Goal: Information Seeking & Learning: Learn about a topic

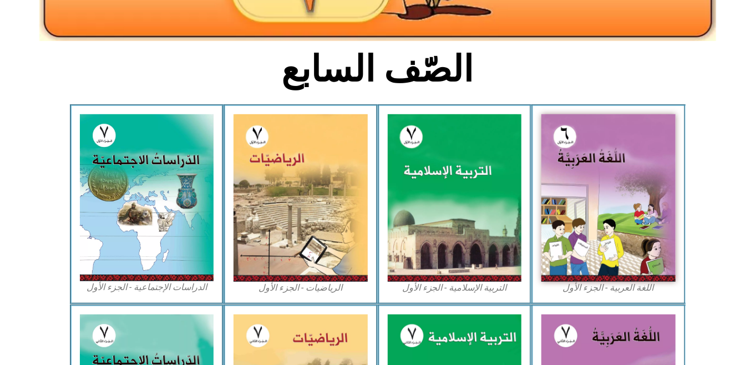
scroll to position [244, 0]
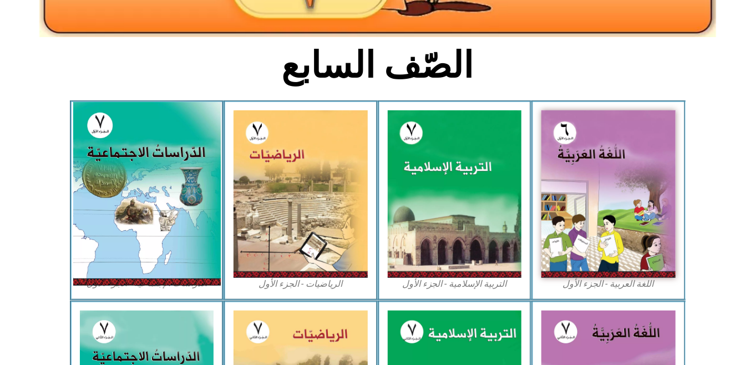
click at [163, 190] on img at bounding box center [147, 194] width 148 height 184
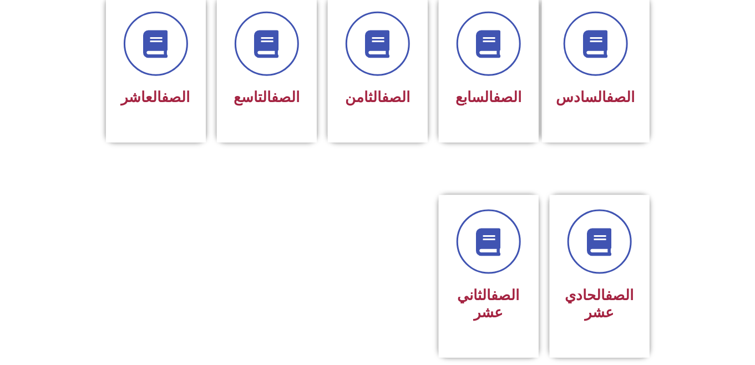
scroll to position [543, 0]
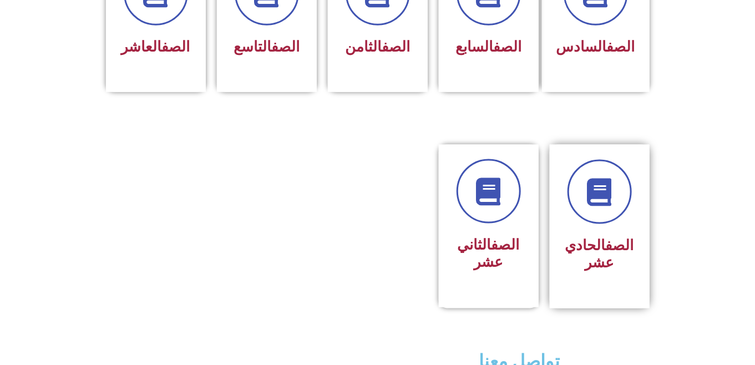
click at [615, 250] on h3 "الصف الحادي عشر" at bounding box center [600, 254] width 70 height 34
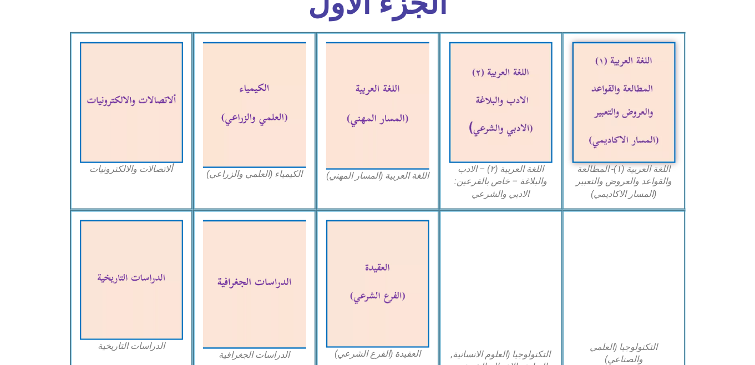
scroll to position [369, 0]
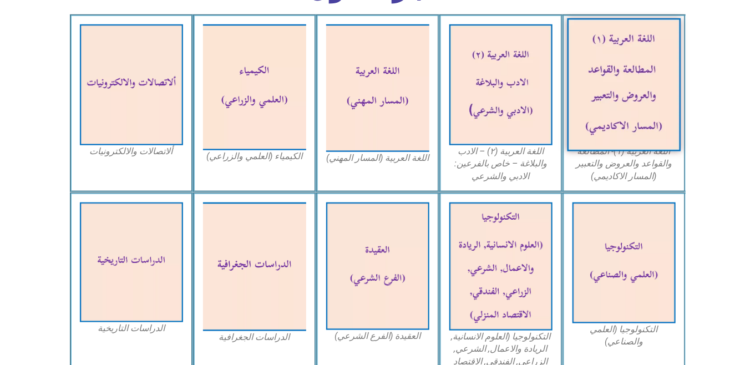
click at [619, 98] on img at bounding box center [624, 84] width 114 height 133
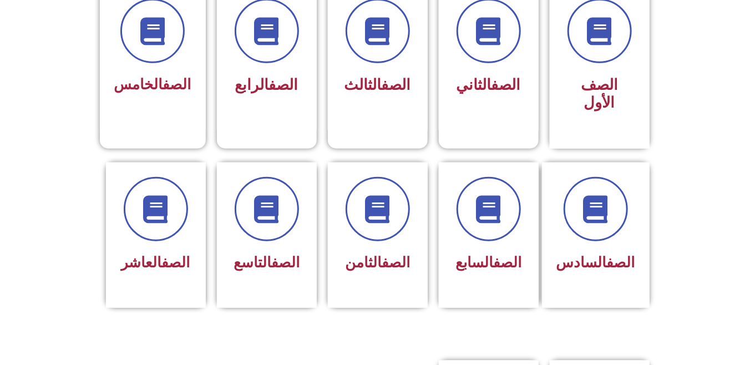
scroll to position [326, 0]
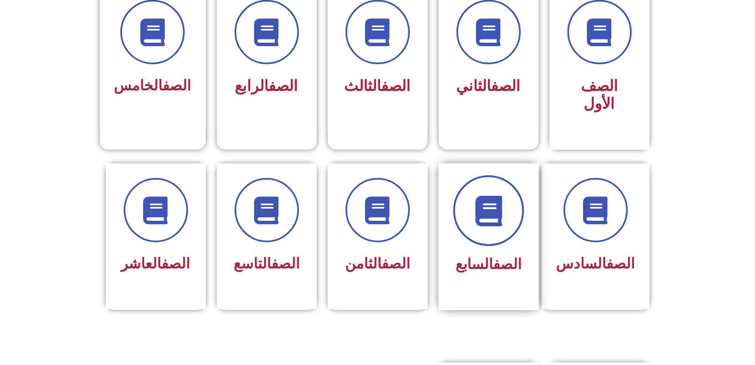
click at [497, 215] on span at bounding box center [488, 210] width 71 height 71
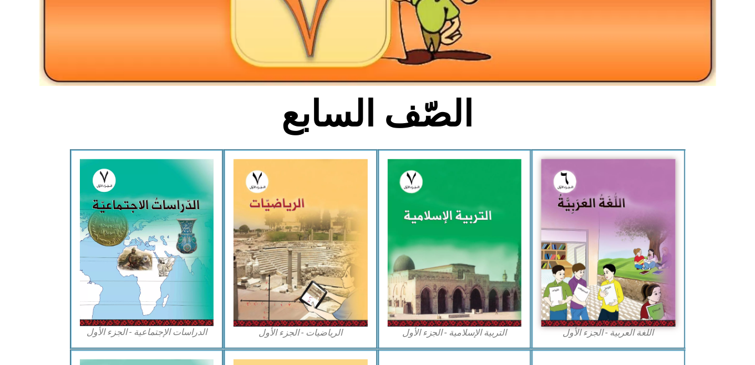
scroll to position [303, 0]
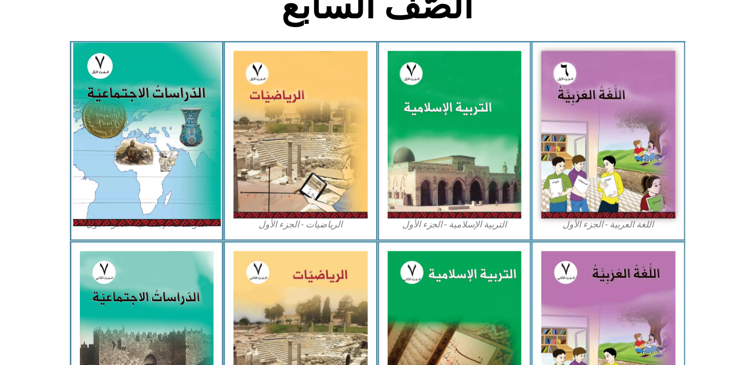
click at [140, 159] on img at bounding box center [147, 135] width 148 height 184
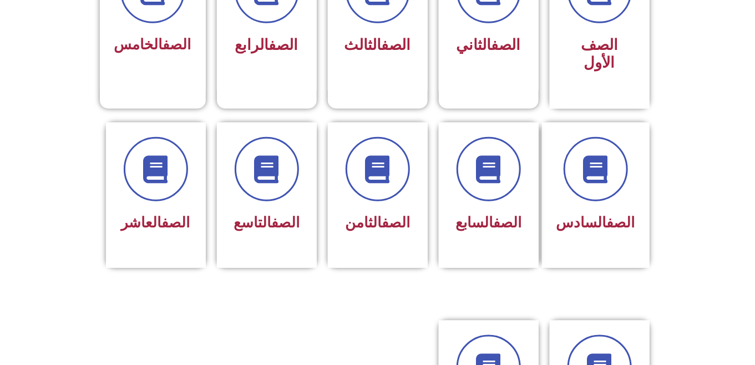
scroll to position [368, 0]
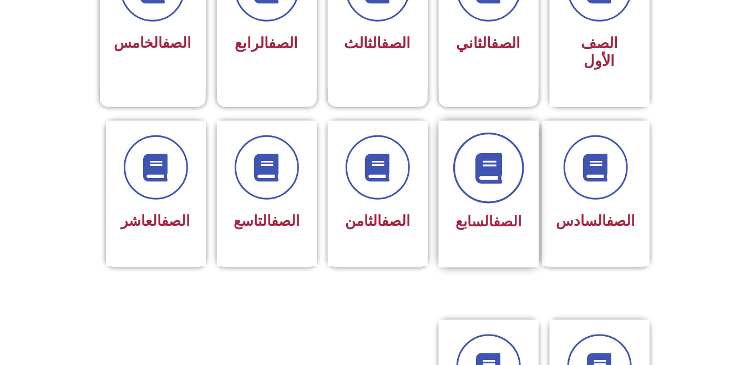
click at [489, 175] on span at bounding box center [488, 168] width 71 height 71
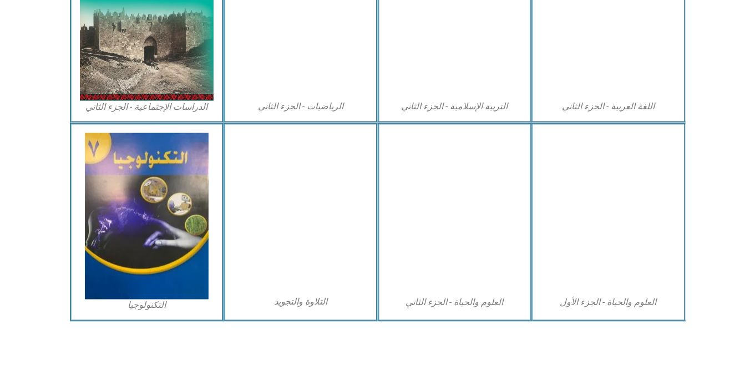
scroll to position [624, 0]
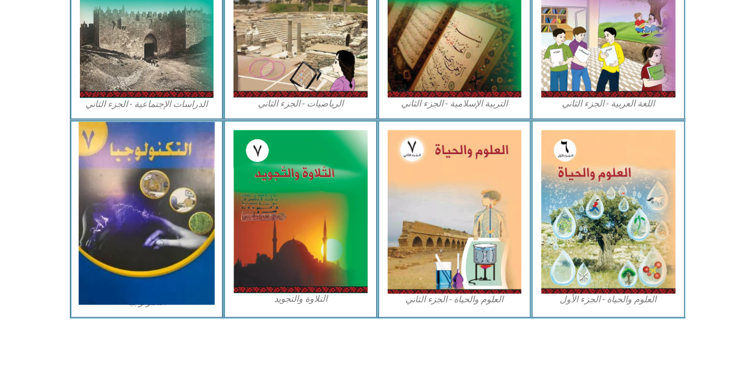
click at [145, 229] on img at bounding box center [147, 213] width 136 height 183
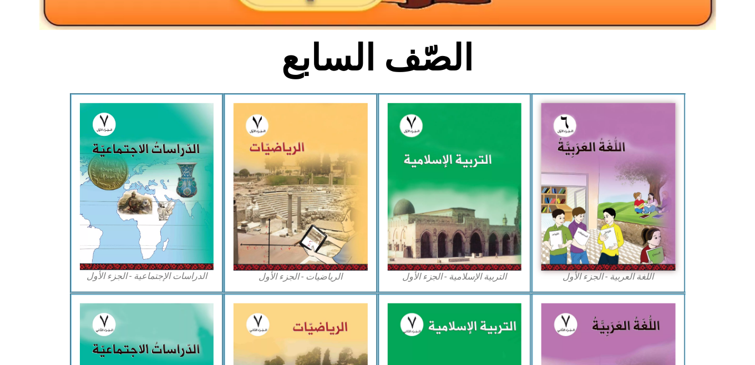
scroll to position [267, 0]
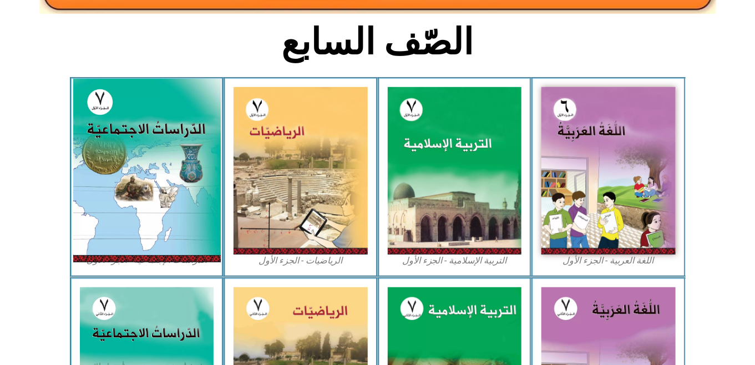
click at [205, 118] on img at bounding box center [147, 171] width 148 height 184
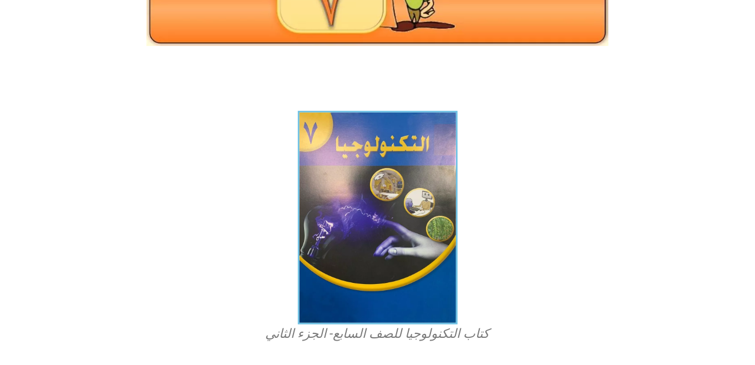
scroll to position [254, 0]
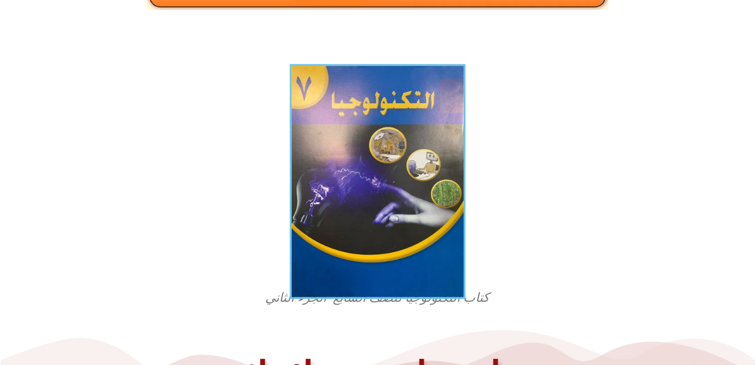
click at [384, 228] on img at bounding box center [378, 181] width 176 height 235
